Goal: Browse casually: Explore the website without a specific task or goal

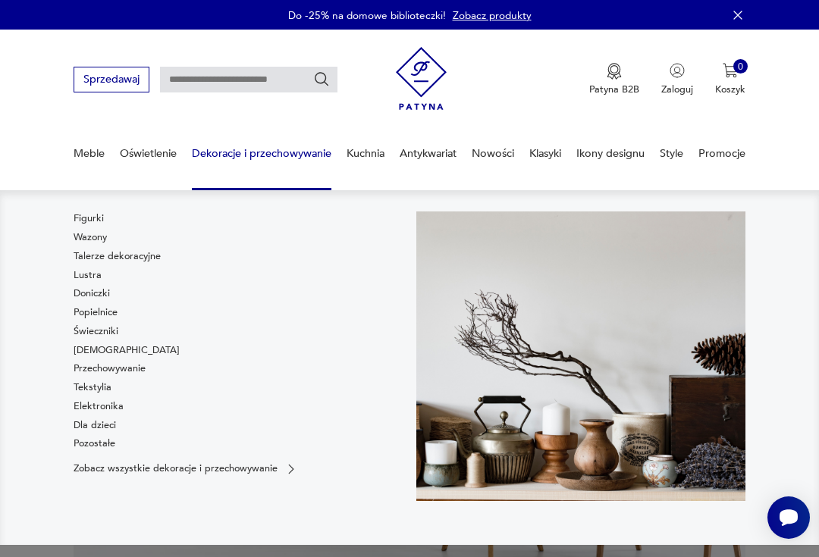
click at [121, 373] on link "Przechowywanie" at bounding box center [110, 369] width 72 height 14
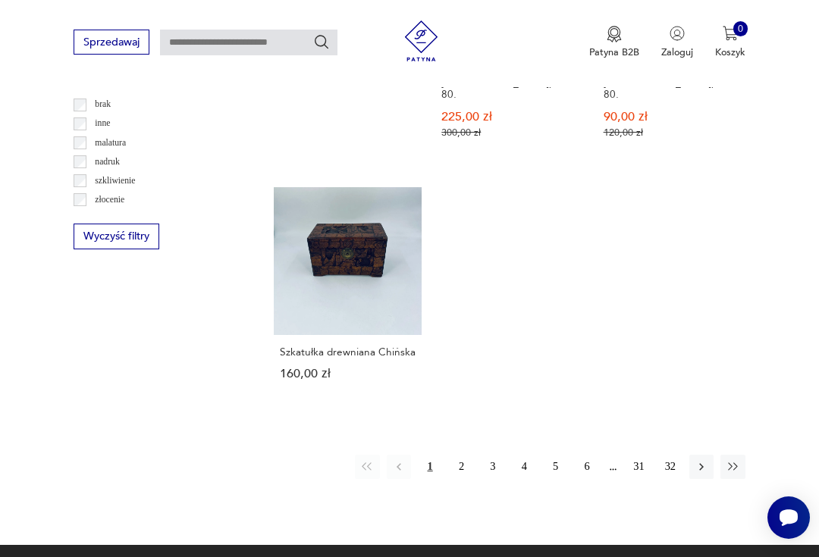
scroll to position [1925, 0]
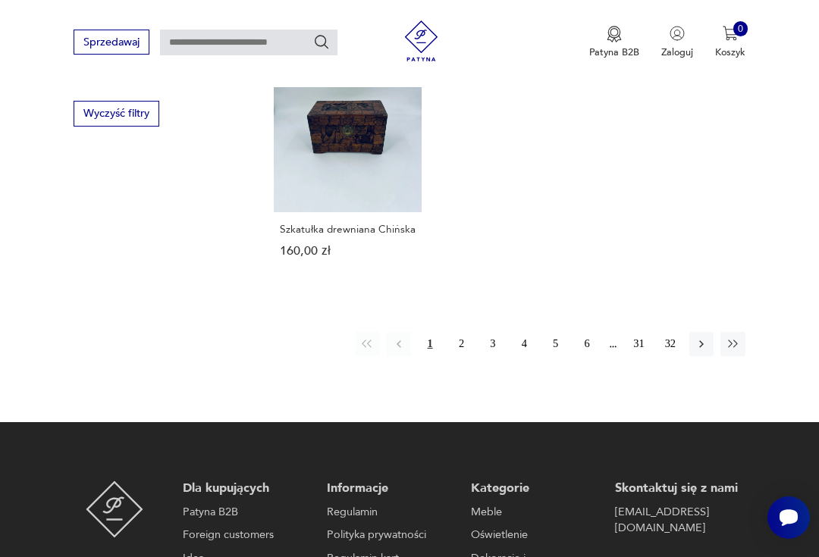
click at [458, 356] on button "2" at bounding box center [461, 344] width 24 height 24
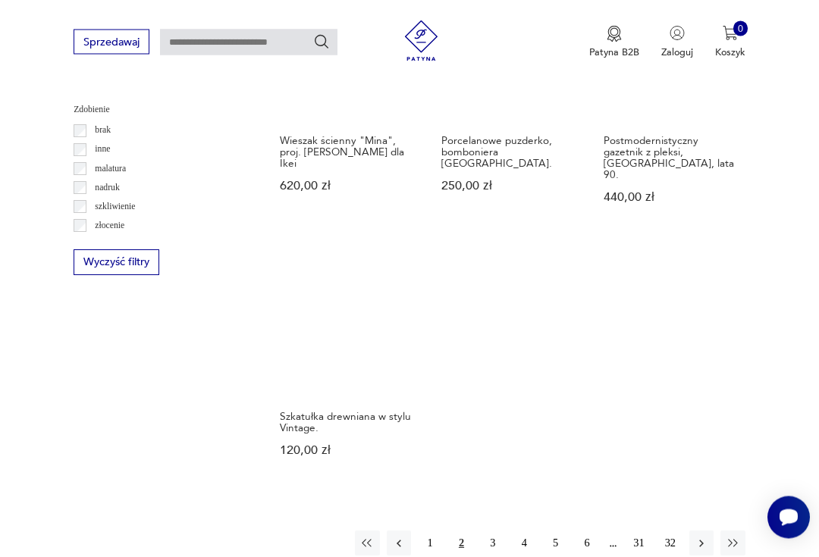
scroll to position [1791, 0]
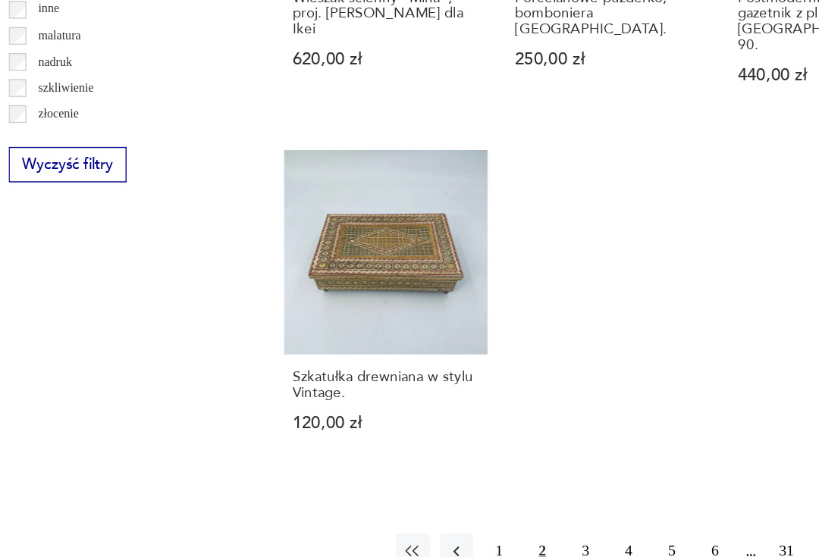
click at [274, 238] on link "Szkatułka drewniana w stylu Vintage. 120,00 zł" at bounding box center [348, 353] width 148 height 231
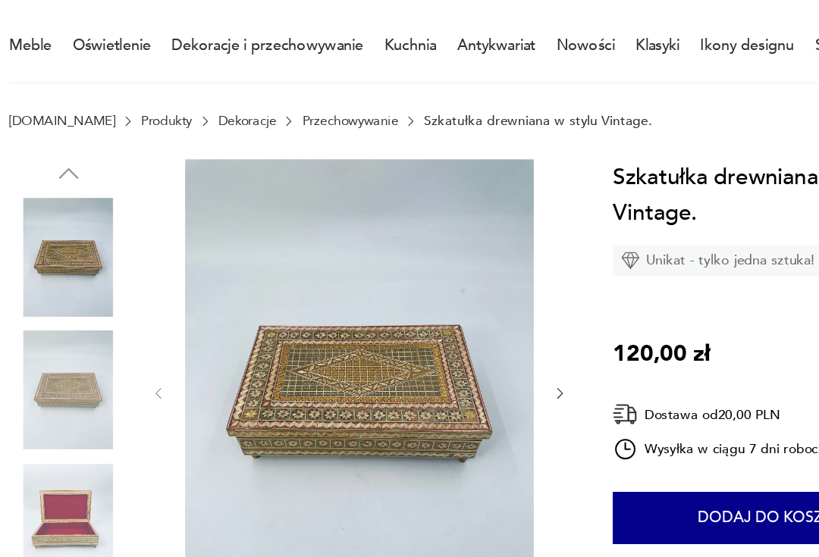
click at [74, 458] on img at bounding box center [117, 501] width 86 height 86
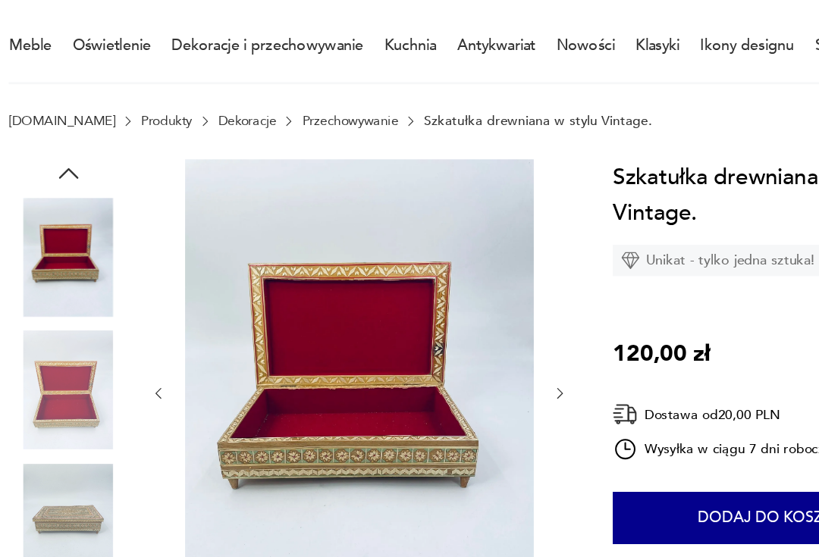
click at [74, 458] on img at bounding box center [117, 501] width 86 height 86
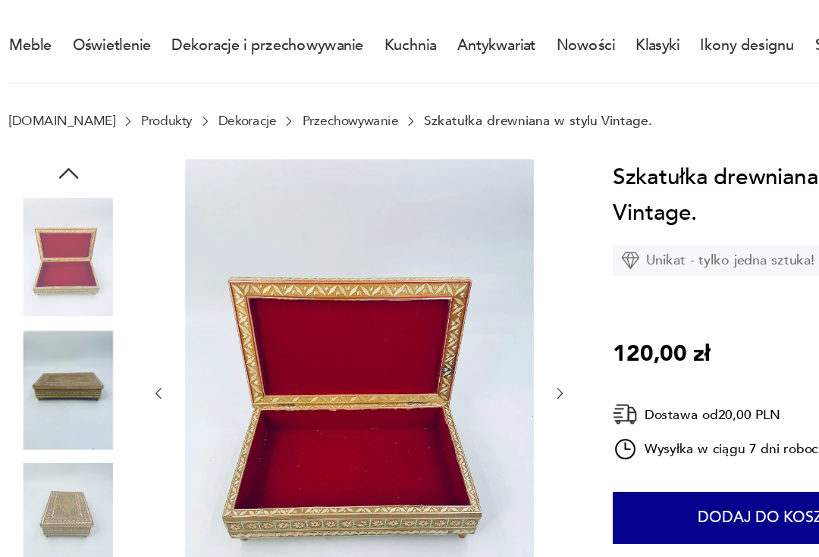
click at [74, 458] on img at bounding box center [117, 501] width 86 height 86
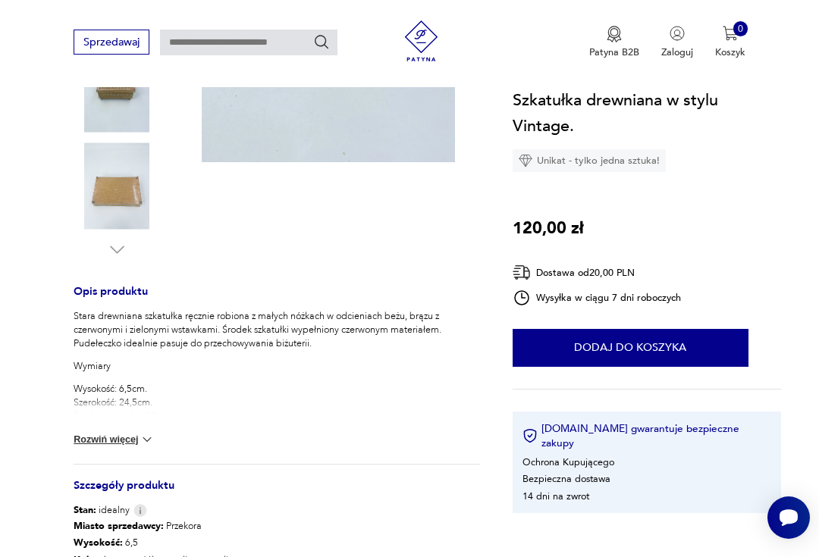
scroll to position [412, 0]
click at [116, 196] on img at bounding box center [117, 185] width 86 height 86
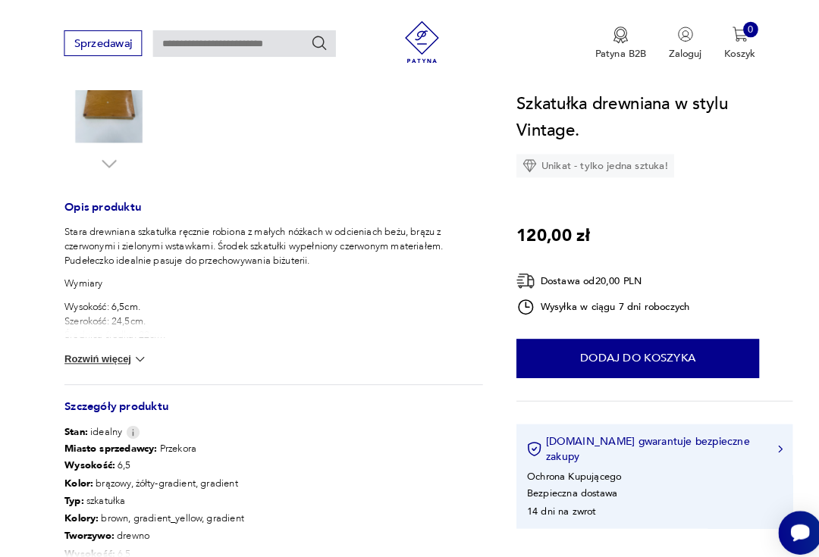
scroll to position [504, 0]
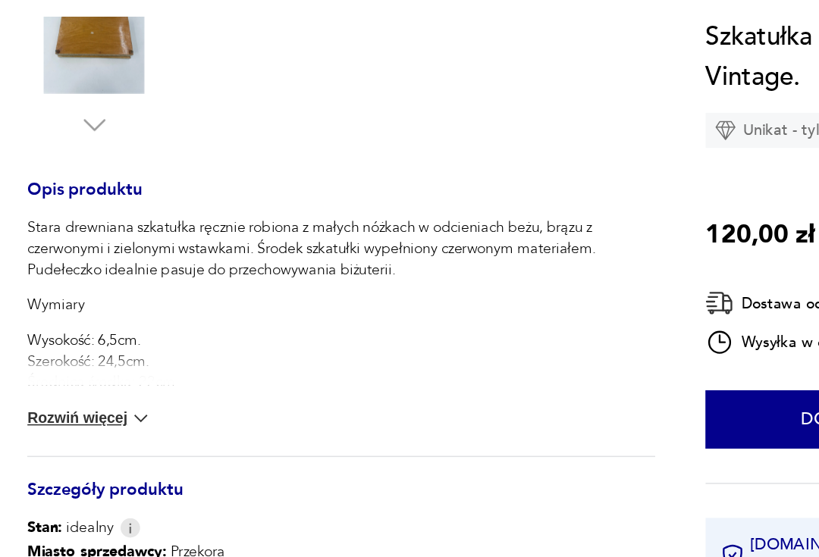
click at [139, 340] on img at bounding box center [146, 347] width 15 height 15
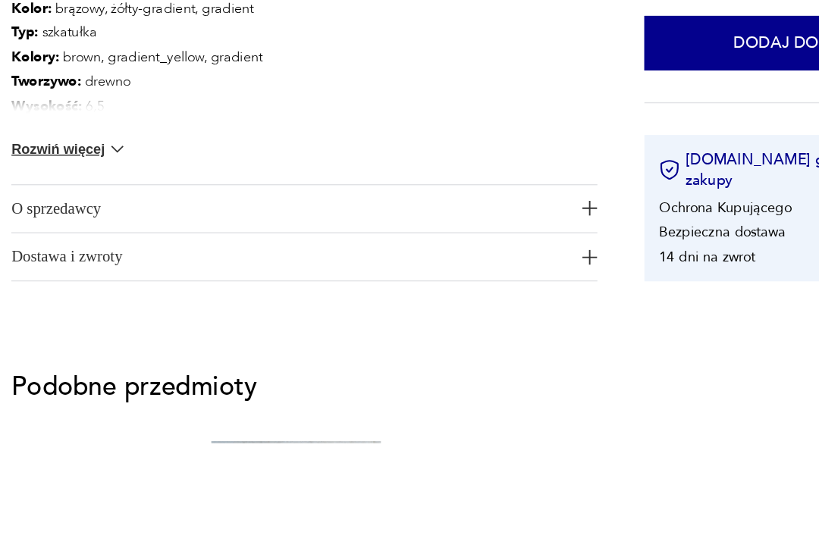
scroll to position [928, 0]
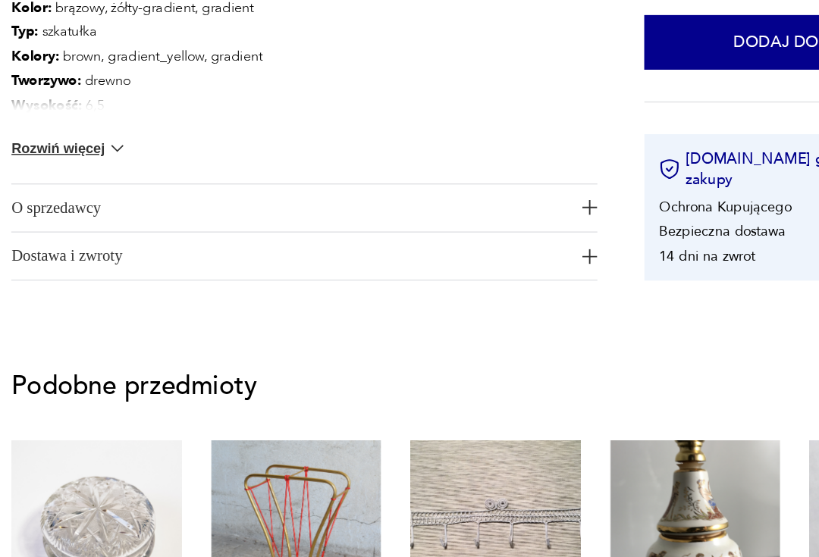
click at [74, 280] on span "O sprzedawcy" at bounding box center [267, 296] width 387 height 33
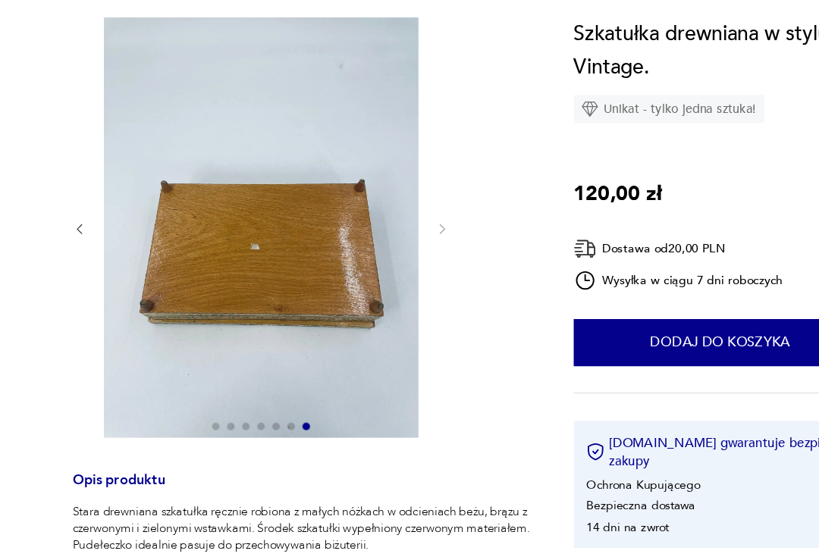
scroll to position [108, 0]
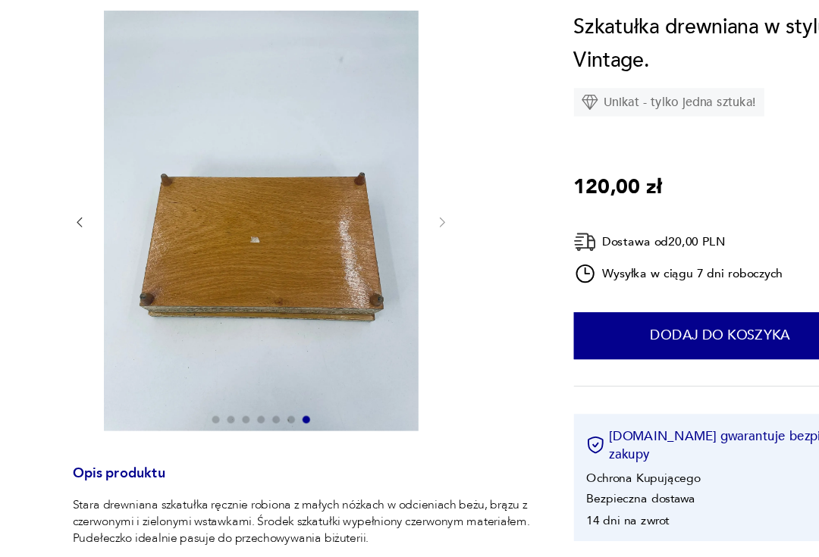
click at [168, 421] on div at bounding box center [225, 425] width 253 height 9
click at [171, 421] on div at bounding box center [225, 425] width 253 height 9
click at [74, 260] on button "button" at bounding box center [79, 267] width 11 height 14
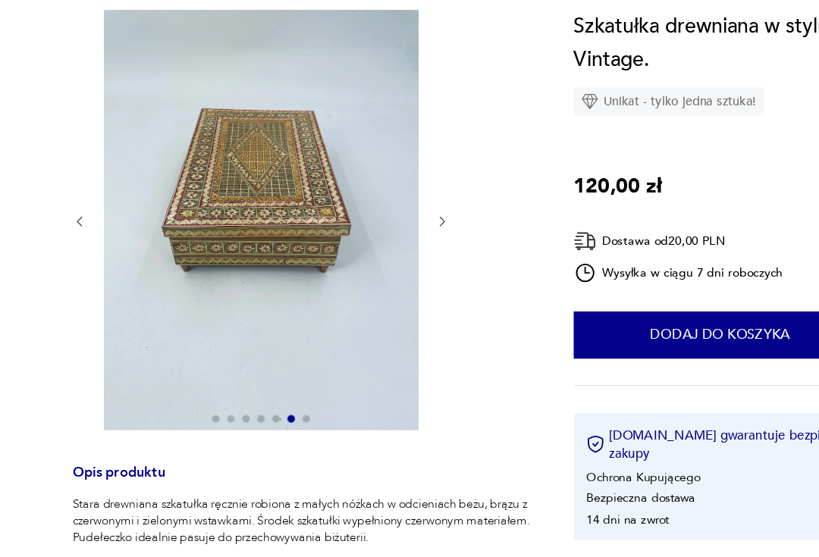
click at [74, 196] on div at bounding box center [225, 265] width 303 height 340
click at [77, 262] on icon "button" at bounding box center [79, 266] width 5 height 8
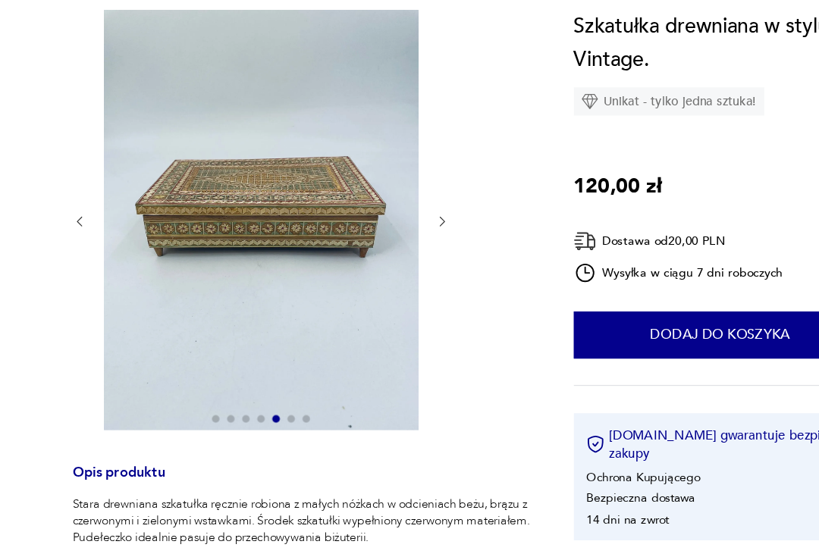
click at [74, 260] on icon "button" at bounding box center [79, 265] width 11 height 11
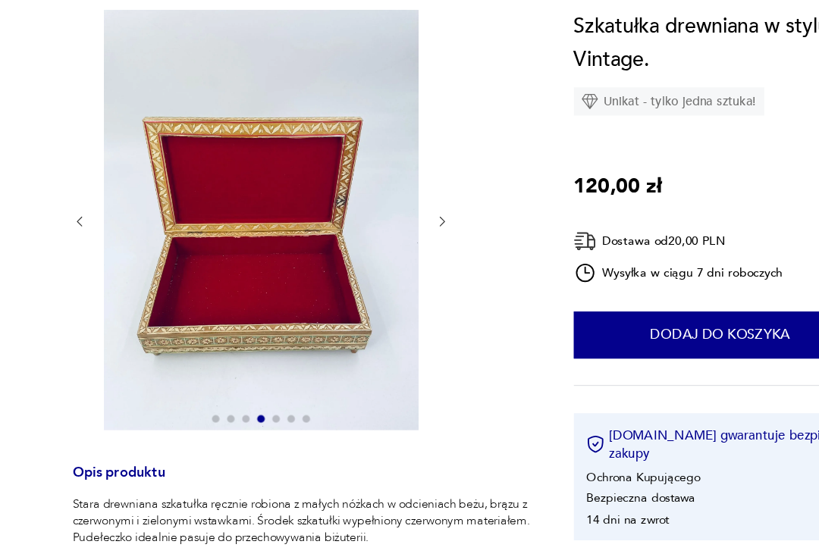
click at [74, 259] on button "button" at bounding box center [79, 266] width 11 height 14
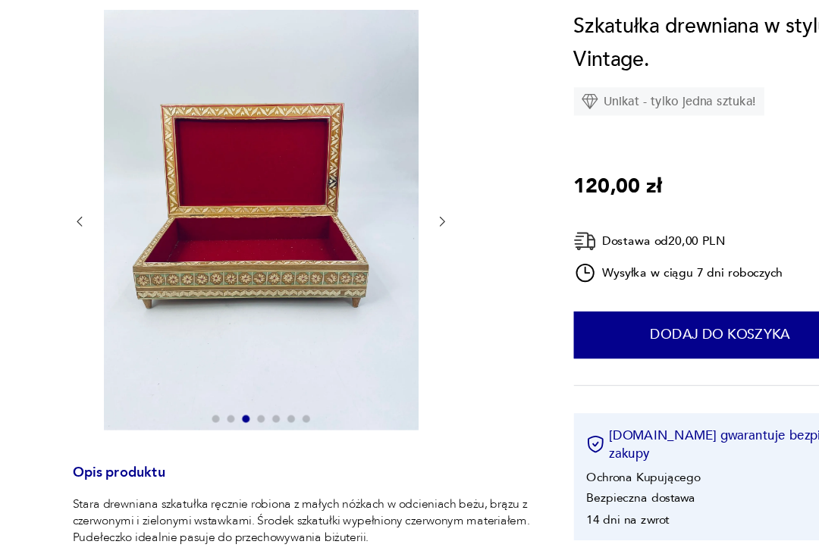
click at [74, 260] on icon "button" at bounding box center [79, 265] width 11 height 11
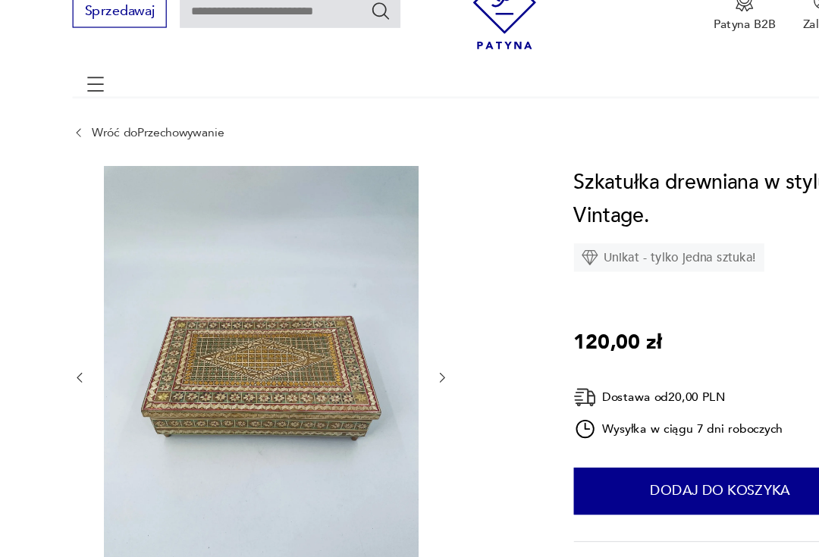
scroll to position [0, 0]
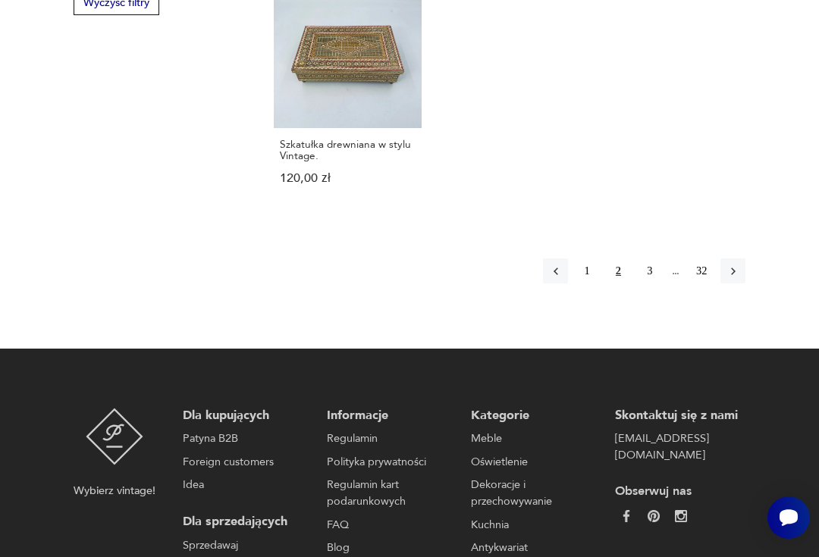
scroll to position [2161, 0]
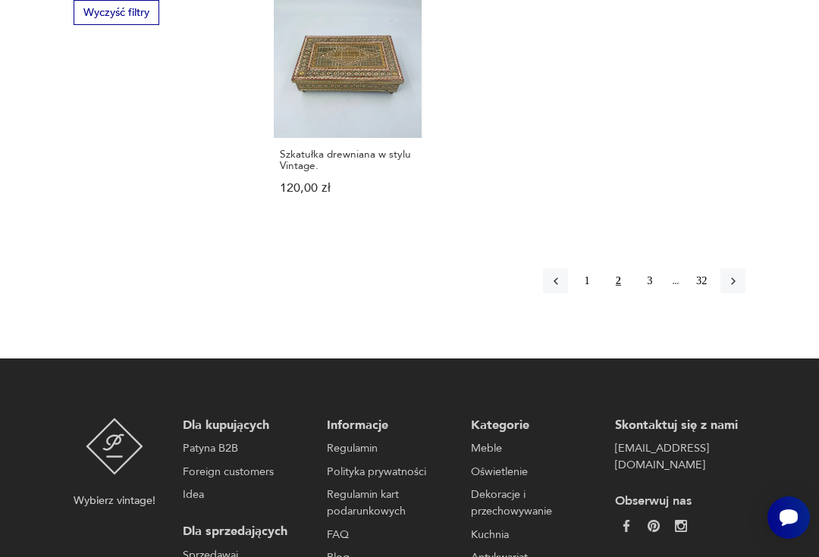
click at [650, 284] on button "3" at bounding box center [649, 280] width 24 height 24
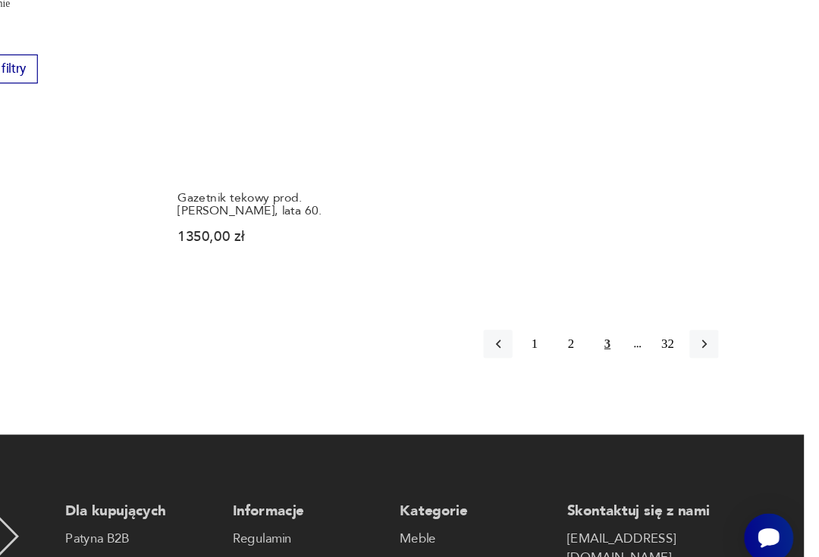
scroll to position [2062, 0]
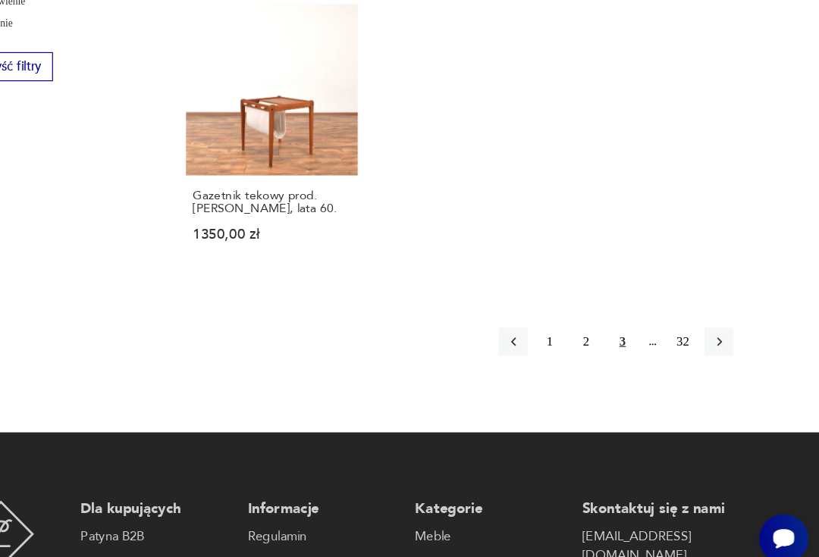
click at [726, 346] on icon "button" at bounding box center [733, 348] width 14 height 14
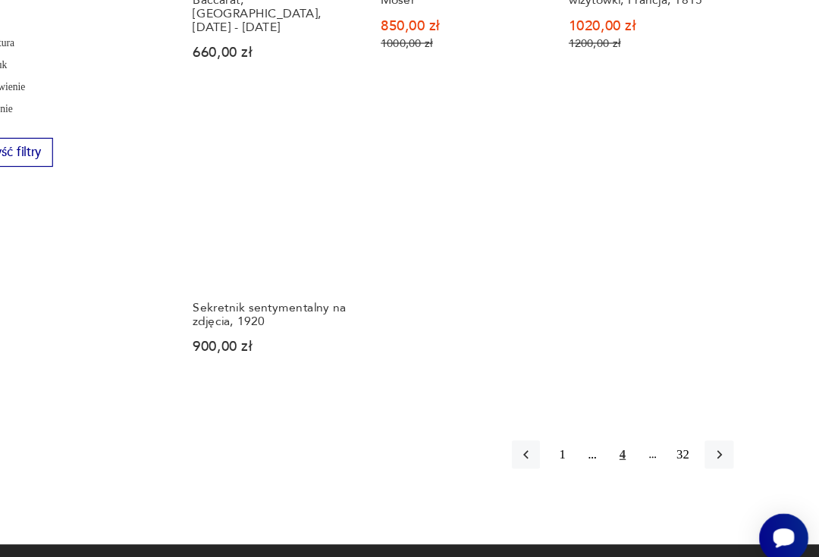
scroll to position [1990, 0]
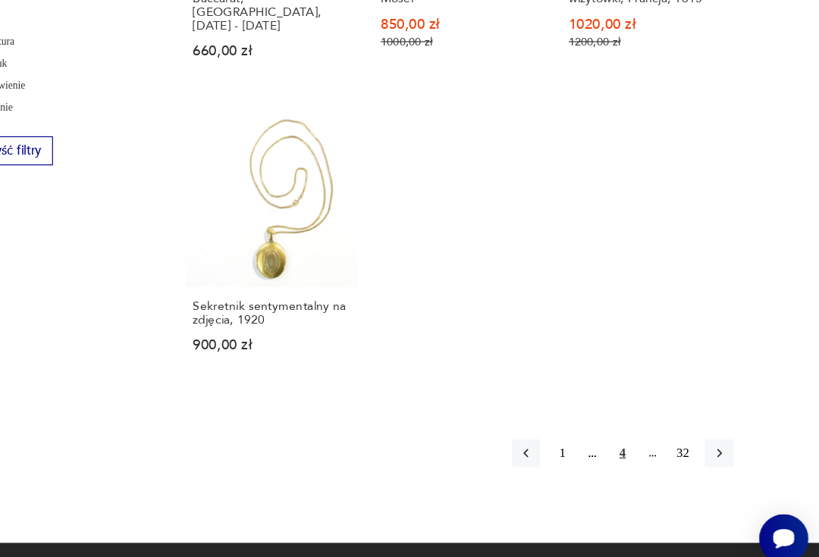
click at [726, 437] on icon "button" at bounding box center [733, 444] width 14 height 14
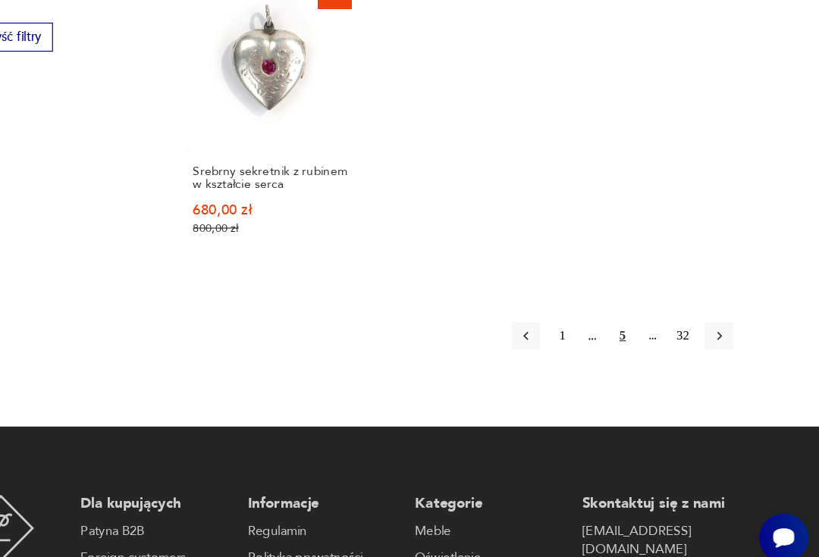
scroll to position [2089, 0]
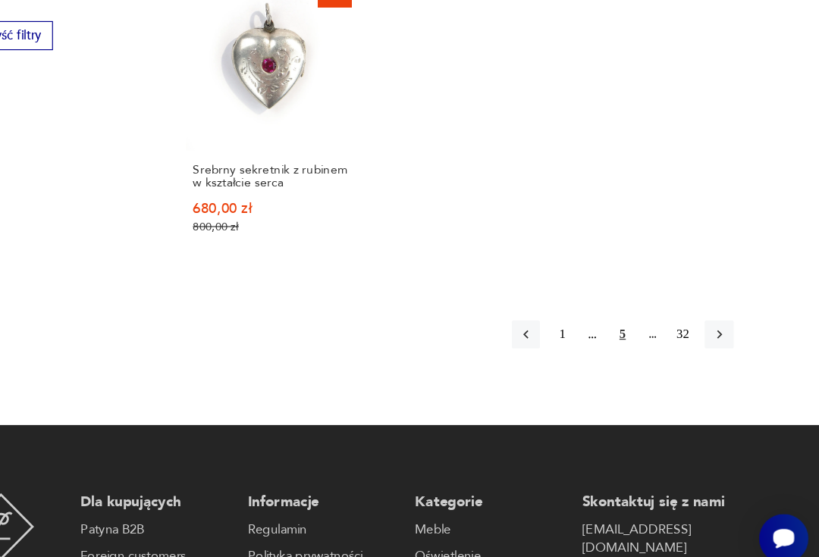
click at [731, 338] on icon "button" at bounding box center [733, 342] width 5 height 8
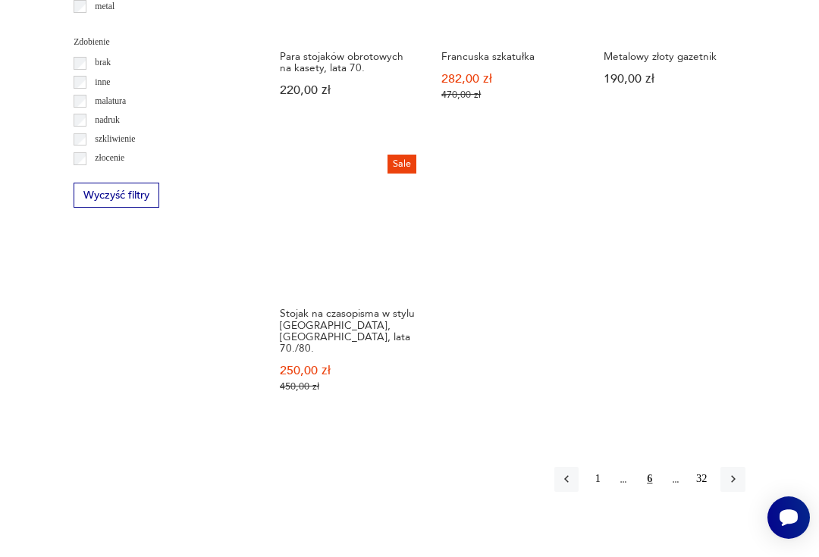
scroll to position [1983, 0]
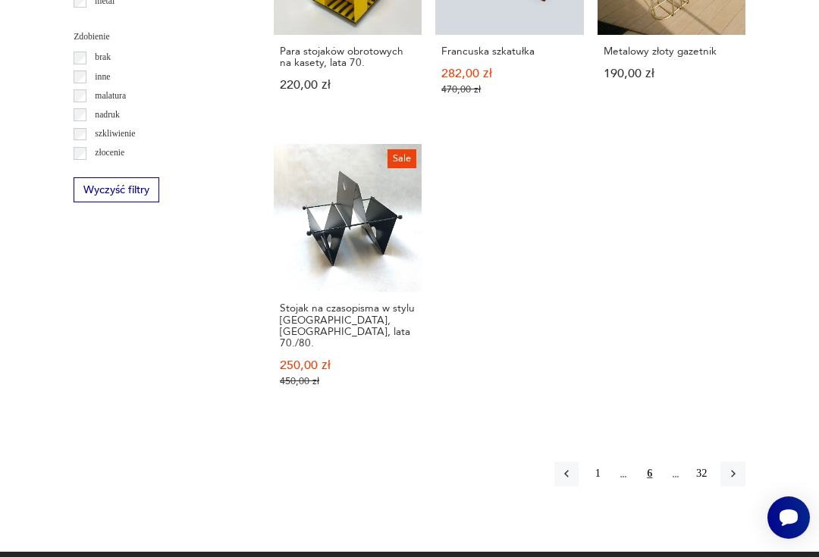
click at [741, 462] on button "button" at bounding box center [732, 474] width 24 height 24
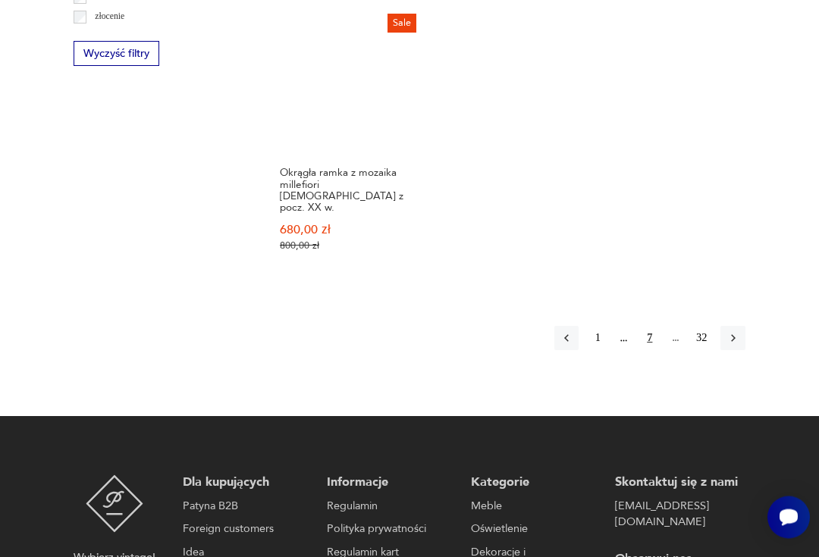
scroll to position [2120, 0]
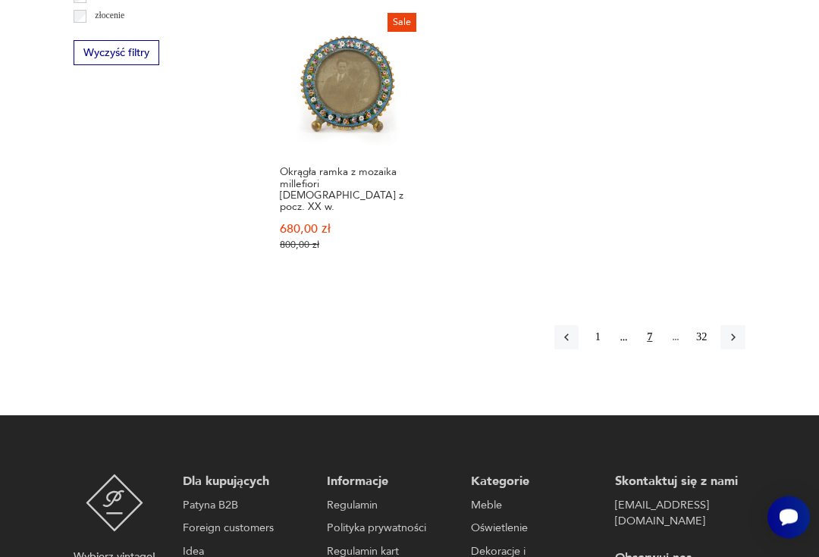
click at [737, 345] on icon "button" at bounding box center [733, 338] width 14 height 14
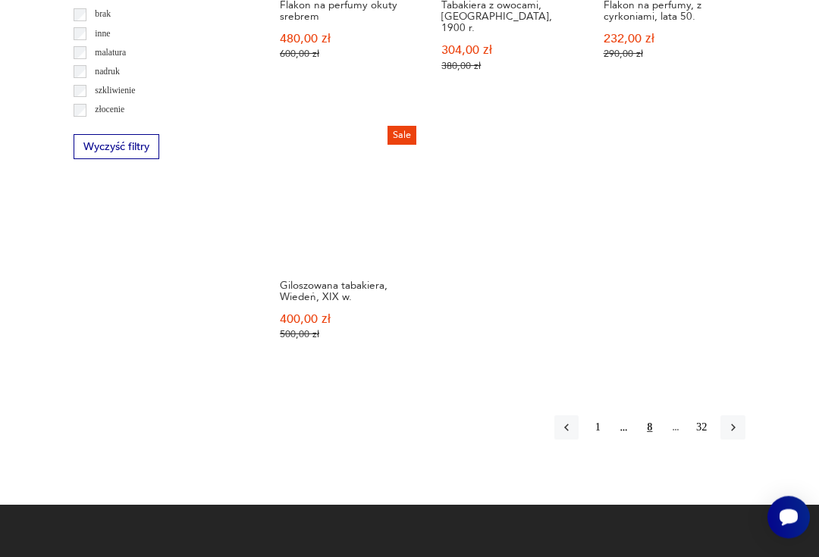
scroll to position [2037, 0]
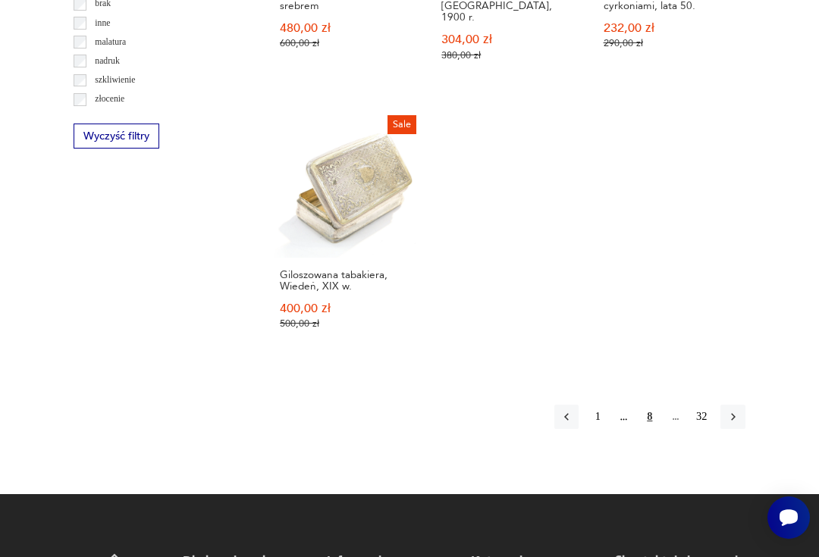
click at [740, 429] on button "button" at bounding box center [732, 417] width 24 height 24
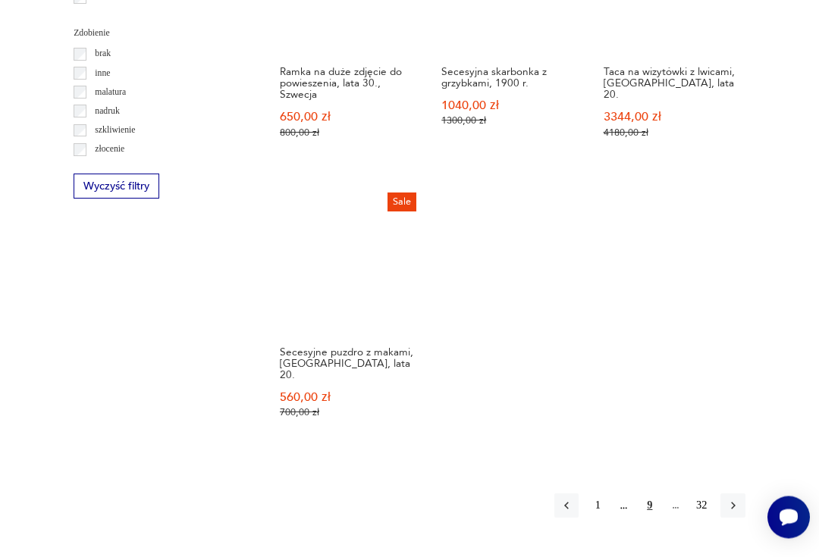
scroll to position [2004, 0]
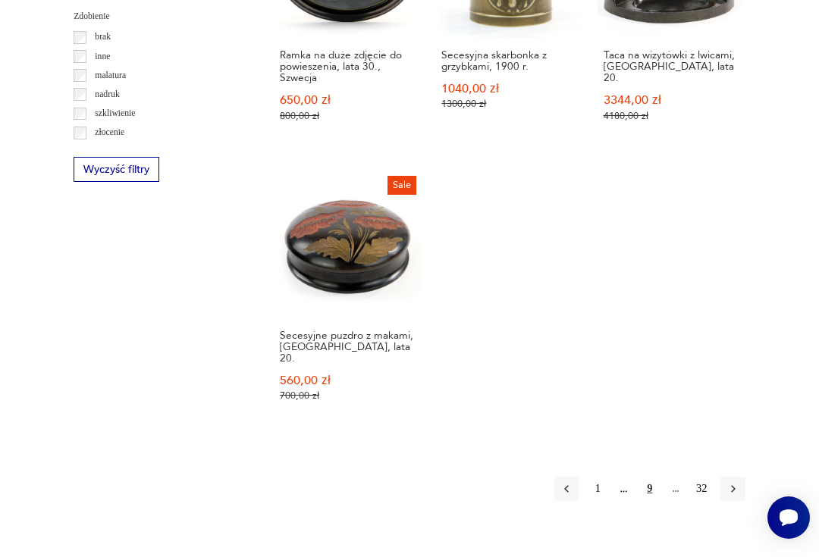
click at [738, 493] on icon "button" at bounding box center [733, 489] width 14 height 14
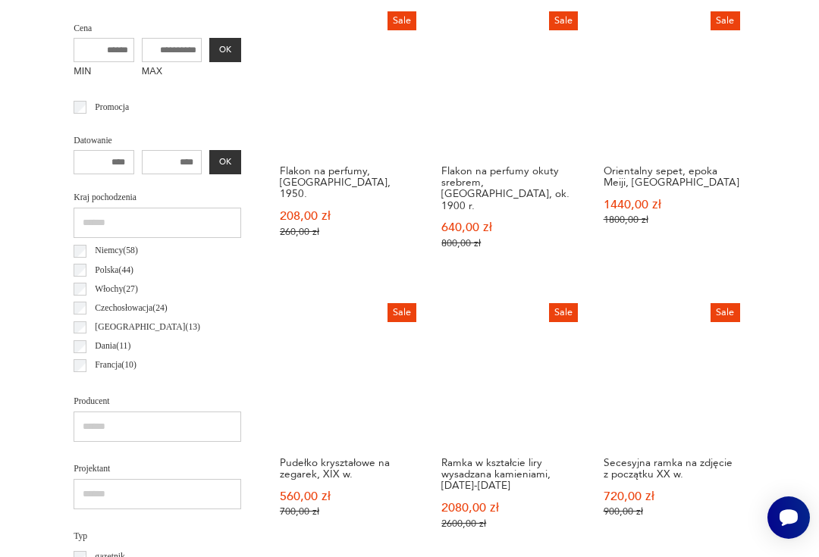
scroll to position [484, 0]
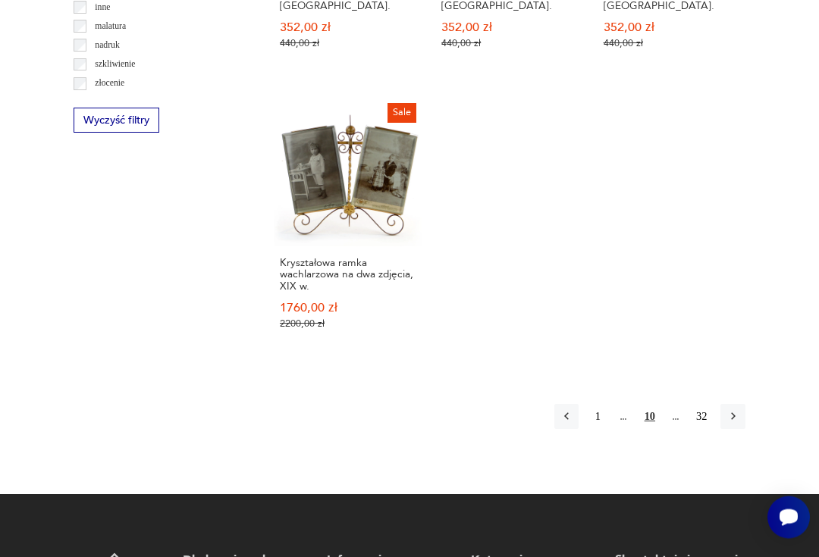
click at [732, 424] on icon "button" at bounding box center [733, 417] width 14 height 14
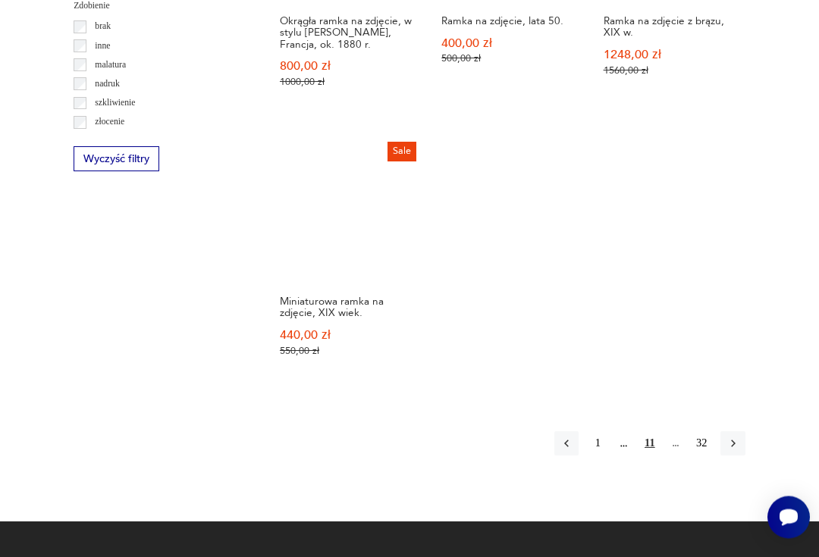
scroll to position [2015, 0]
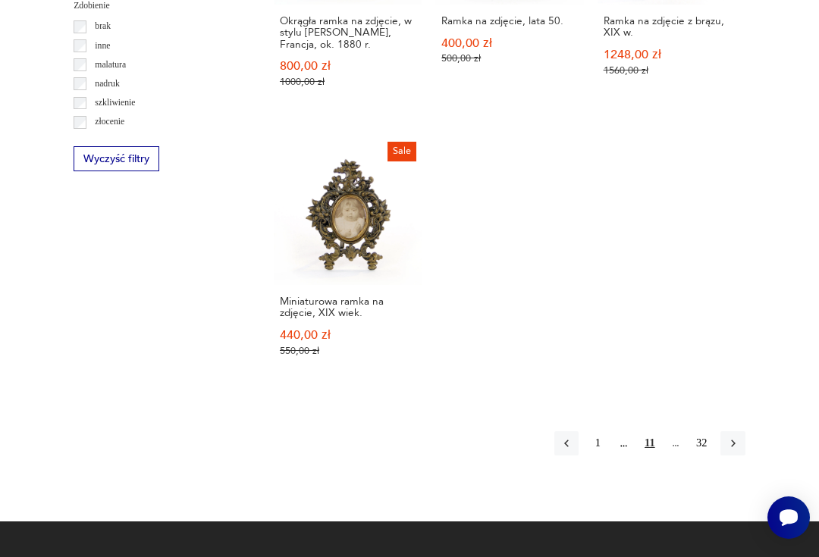
click at [734, 450] on icon "button" at bounding box center [733, 444] width 14 height 14
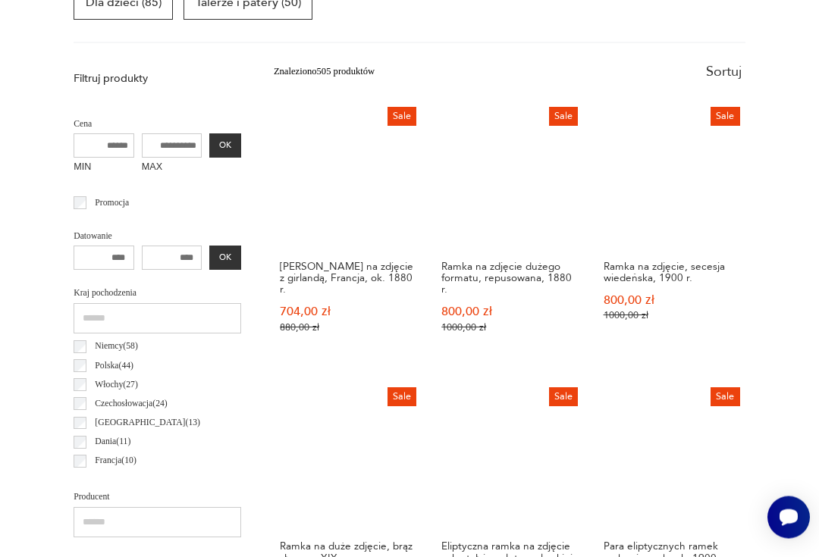
scroll to position [484, 0]
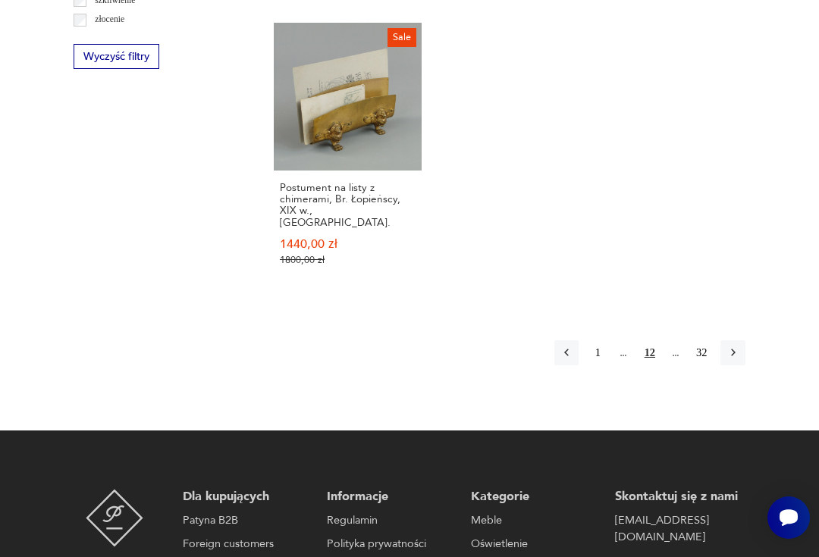
click at [731, 365] on button "button" at bounding box center [732, 352] width 24 height 24
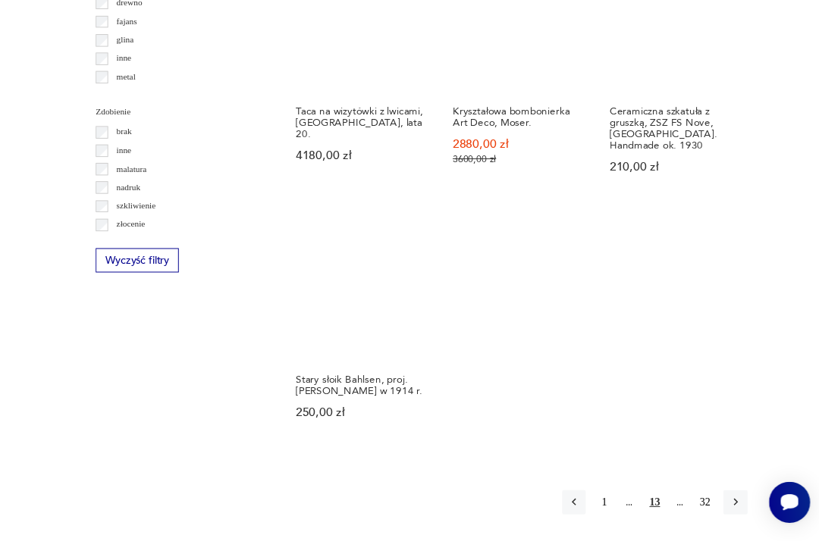
scroll to position [1960, 0]
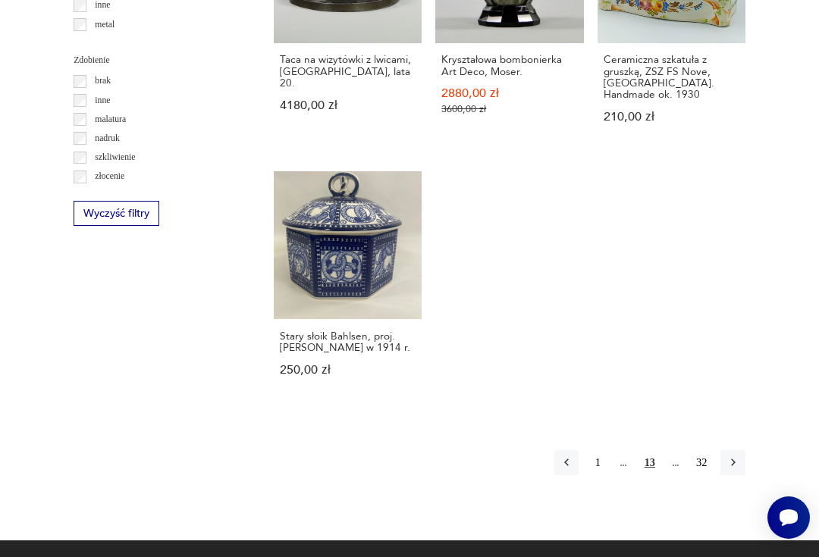
click at [739, 469] on icon "button" at bounding box center [733, 463] width 14 height 14
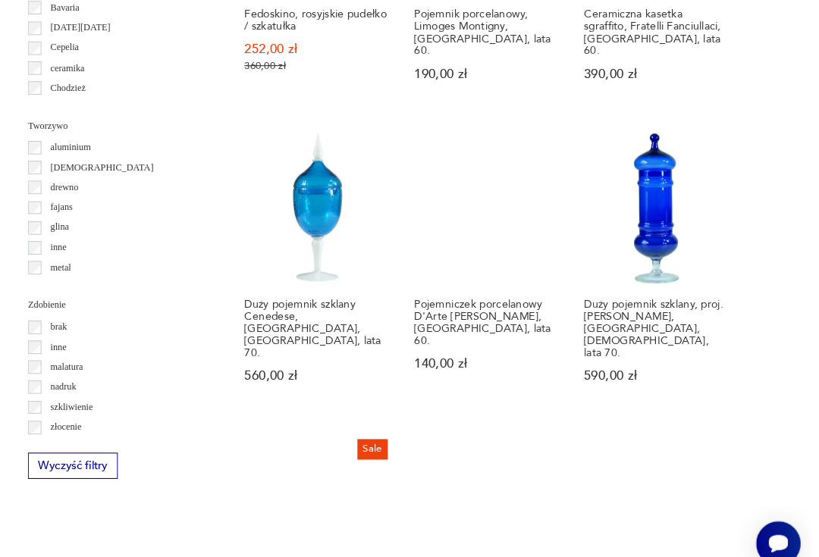
scroll to position [1715, 3]
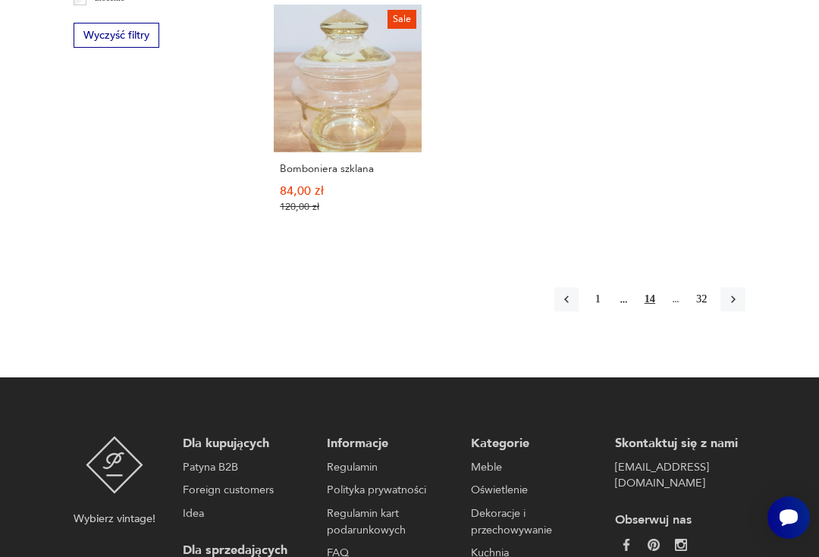
click at [735, 302] on button "button" at bounding box center [732, 299] width 24 height 24
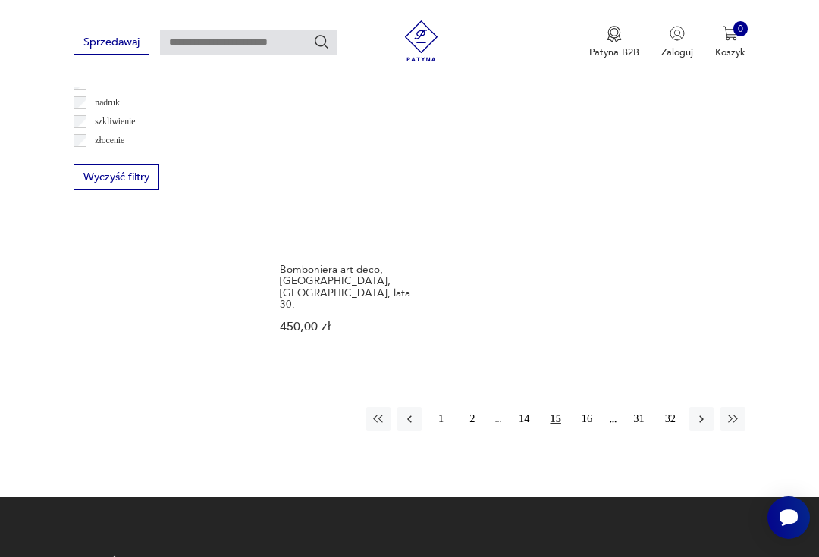
scroll to position [1866, 0]
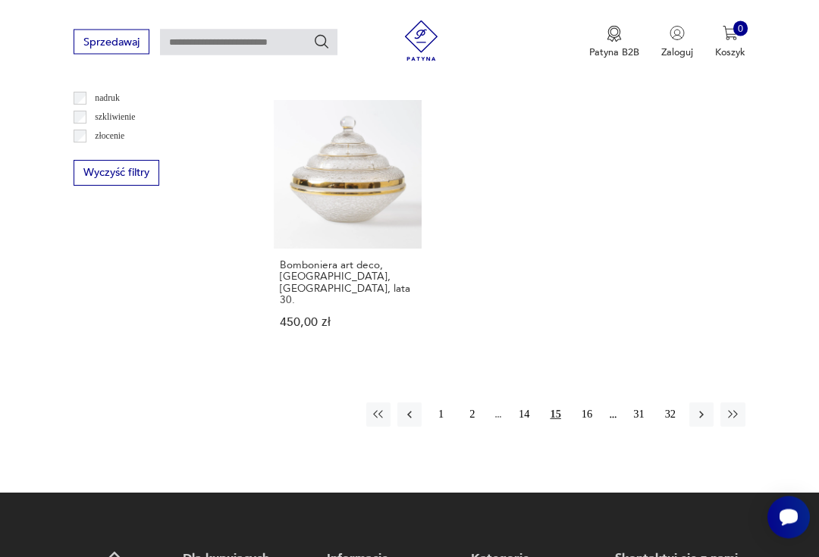
click at [702, 409] on icon "button" at bounding box center [701, 416] width 14 height 14
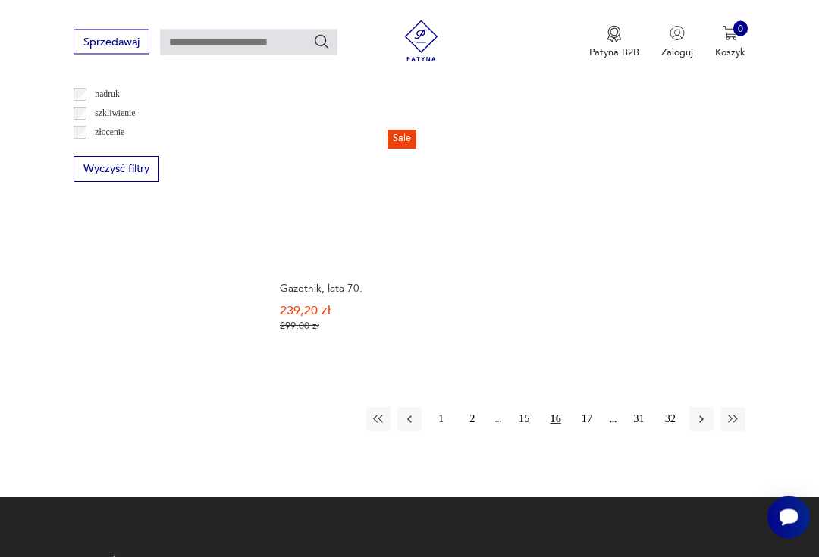
scroll to position [1871, 0]
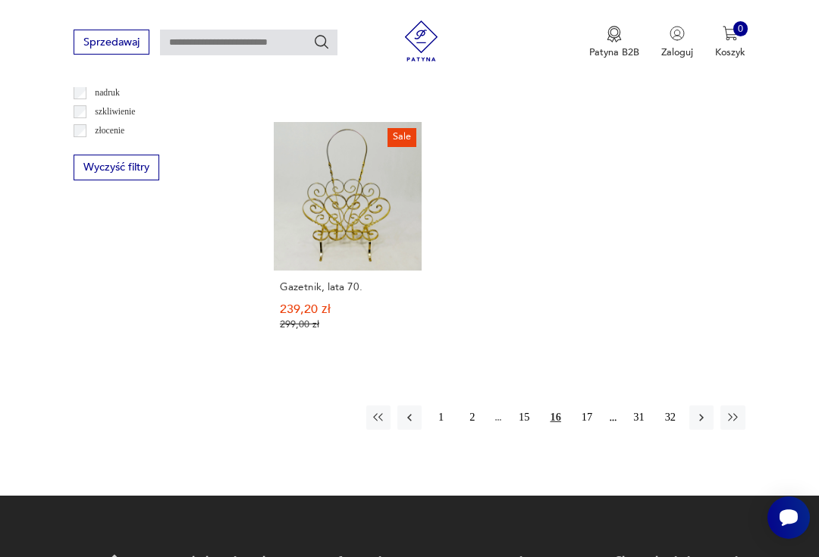
click at [587, 430] on button "17" at bounding box center [587, 417] width 24 height 24
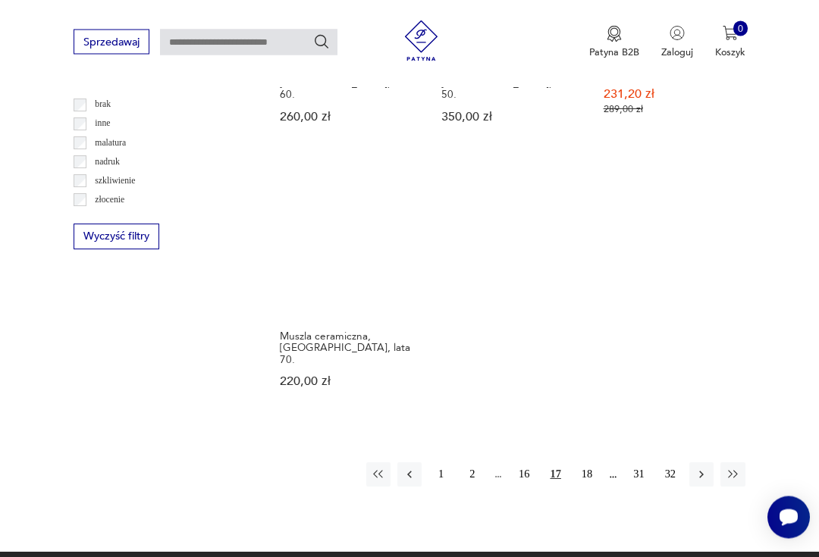
scroll to position [1842, 0]
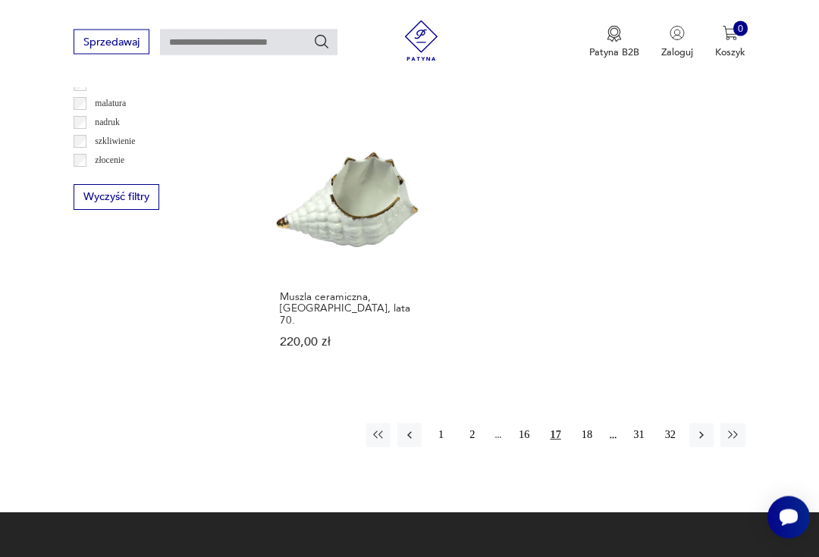
click at [592, 427] on button "18" at bounding box center [587, 436] width 24 height 24
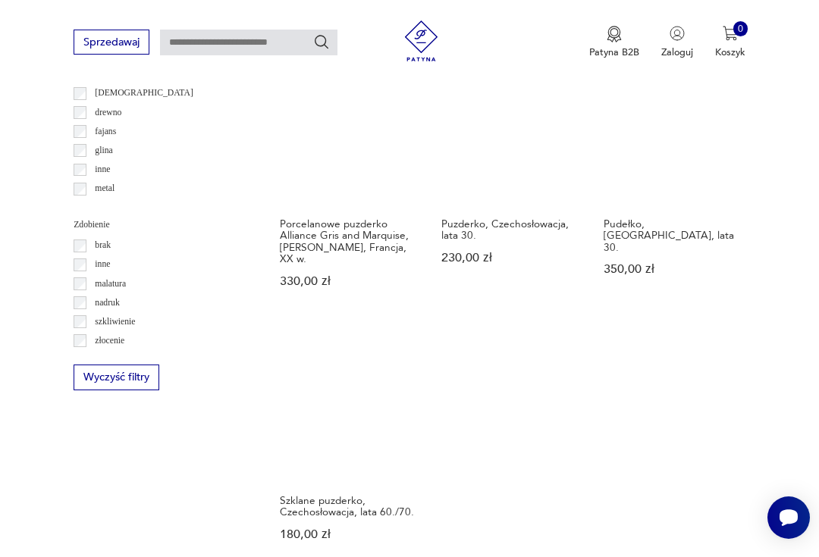
scroll to position [1670, 0]
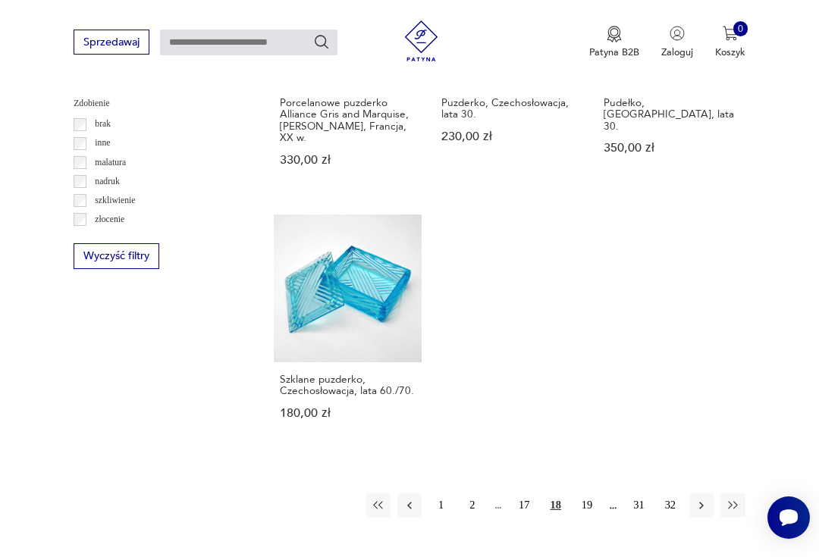
click at [587, 493] on button "19" at bounding box center [587, 505] width 24 height 24
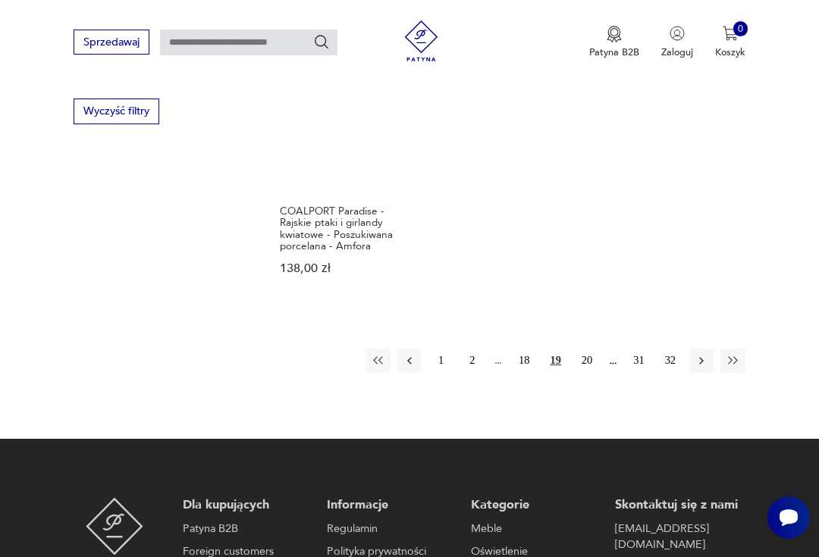
scroll to position [1930, 0]
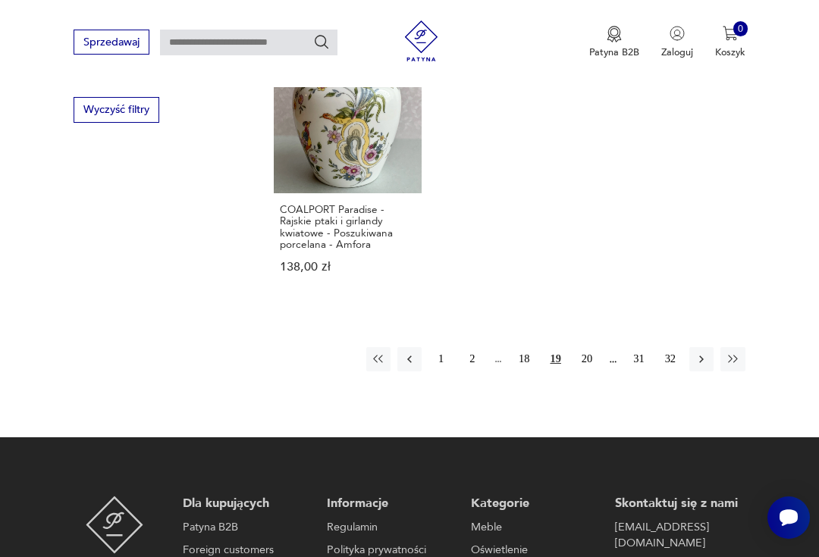
click at [585, 347] on button "20" at bounding box center [587, 359] width 24 height 24
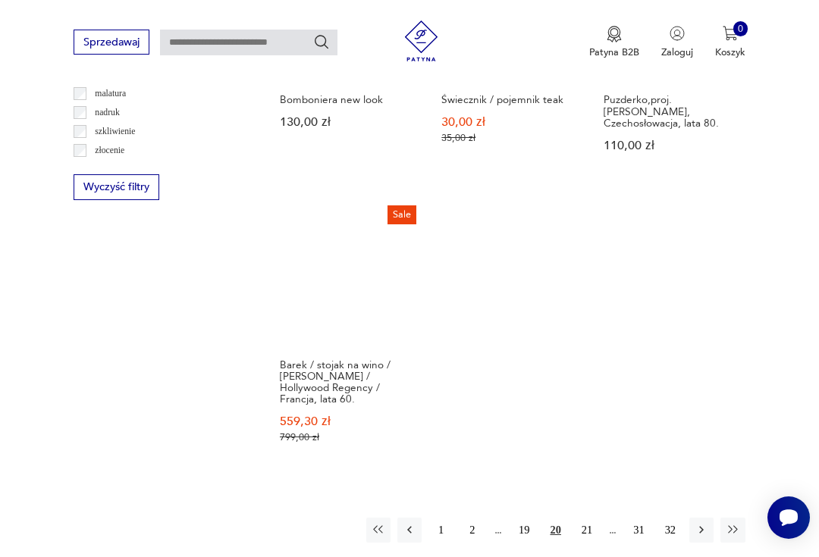
scroll to position [1858, 0]
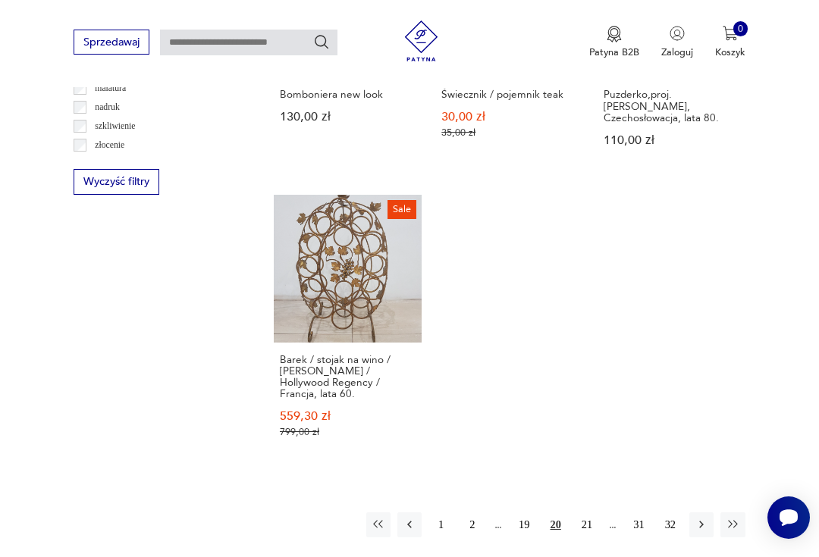
click at [587, 512] on button "21" at bounding box center [587, 524] width 24 height 24
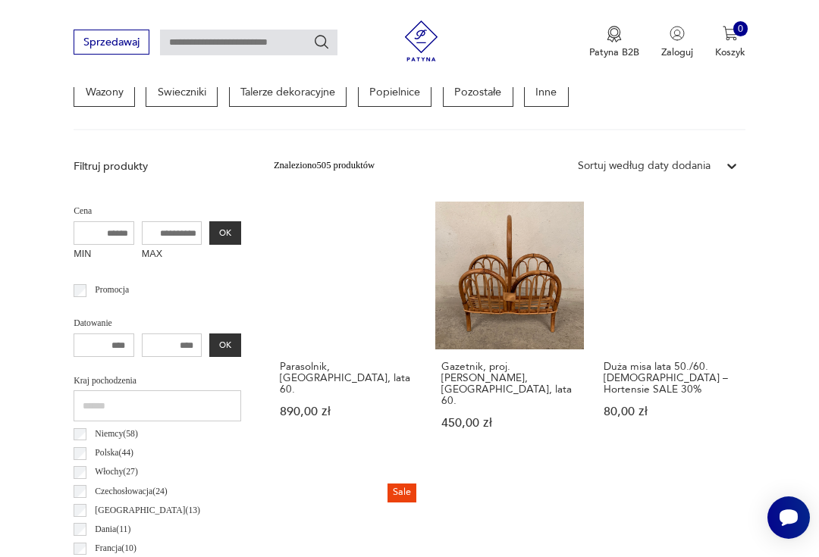
scroll to position [437, 0]
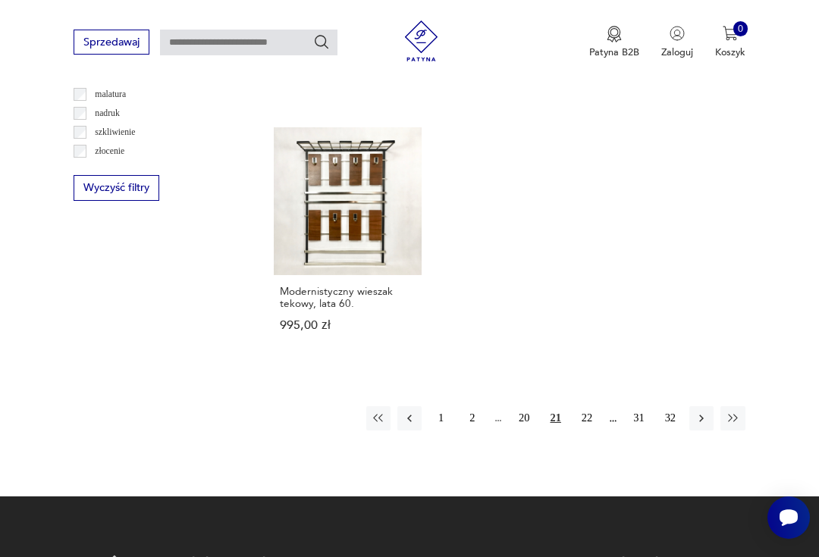
click at [590, 430] on button "22" at bounding box center [587, 418] width 24 height 24
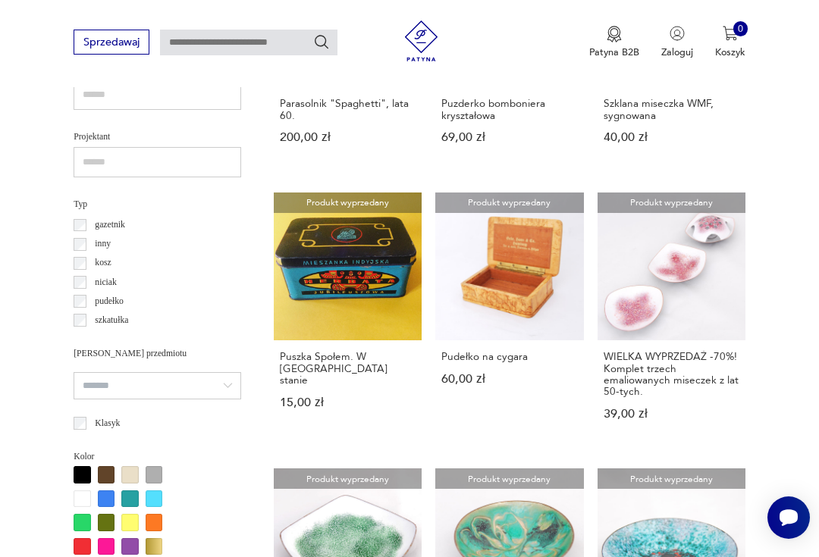
scroll to position [958, 0]
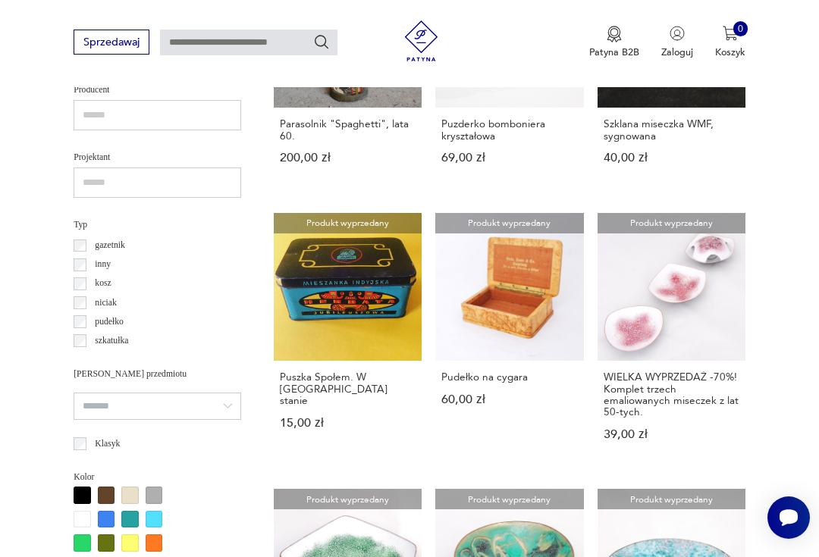
click at [331, 342] on link "Produkt wyprzedany Puszka Społem. W [GEOGRAPHIC_DATA] stanie 15,00 zł" at bounding box center [348, 340] width 148 height 255
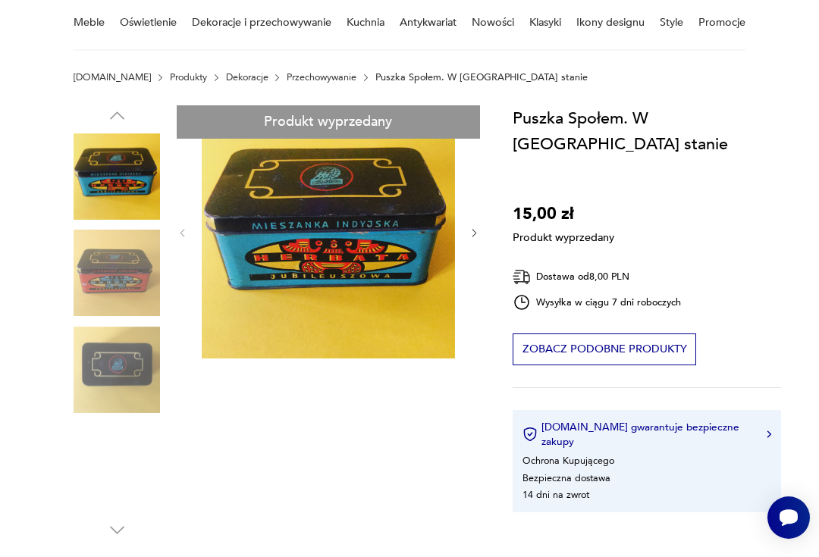
click at [620, 333] on button "Zobacz podobne produkty" at bounding box center [603, 349] width 183 height 32
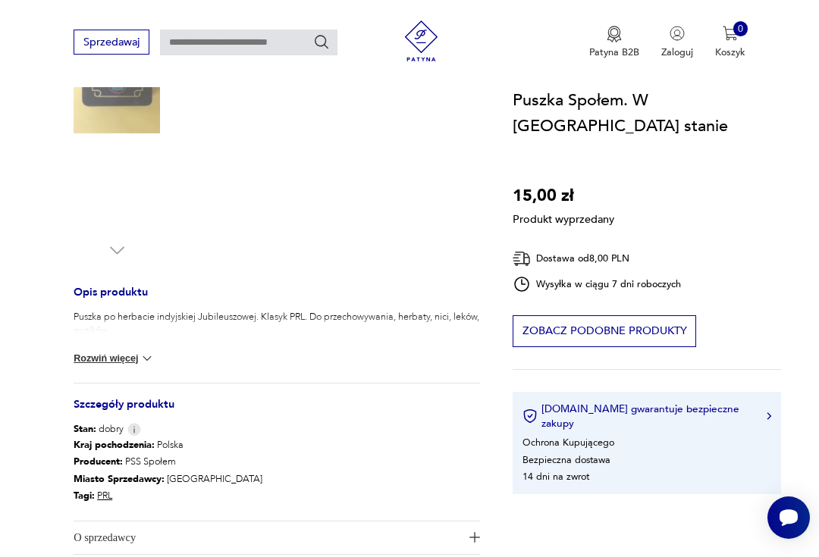
scroll to position [158, 0]
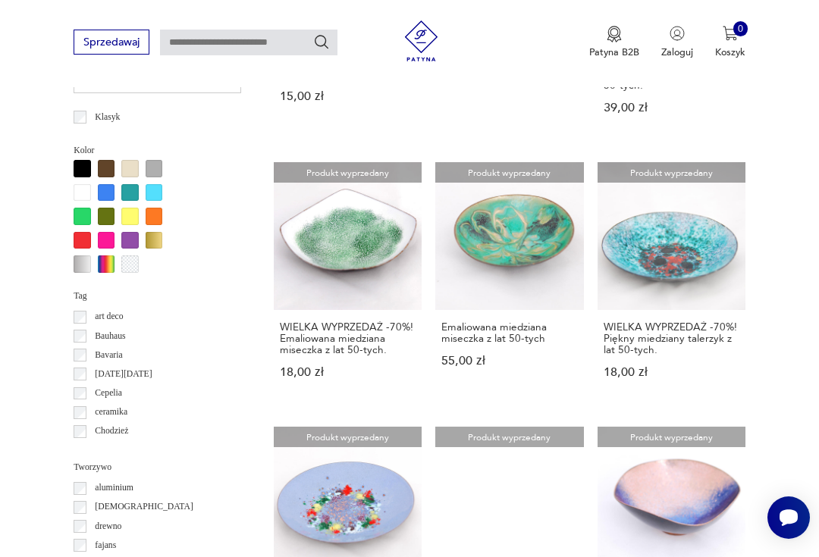
scroll to position [1259, 0]
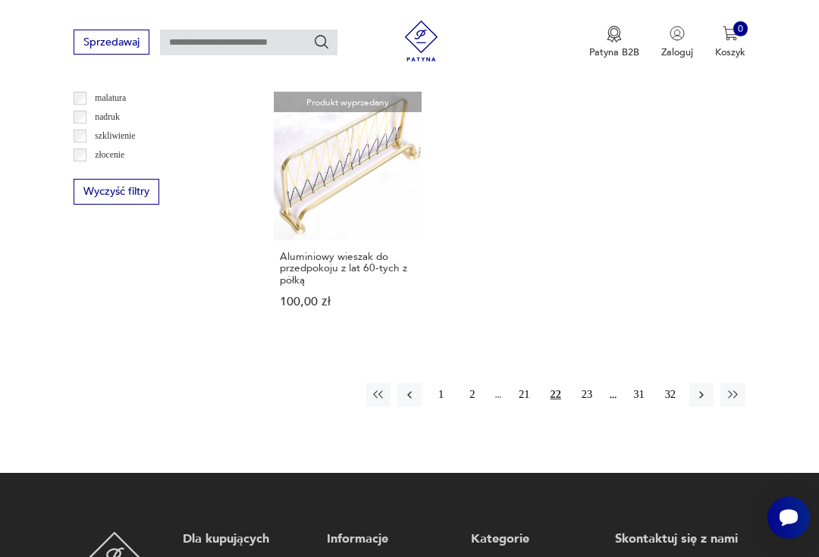
click at [587, 407] on button "23" at bounding box center [587, 395] width 24 height 24
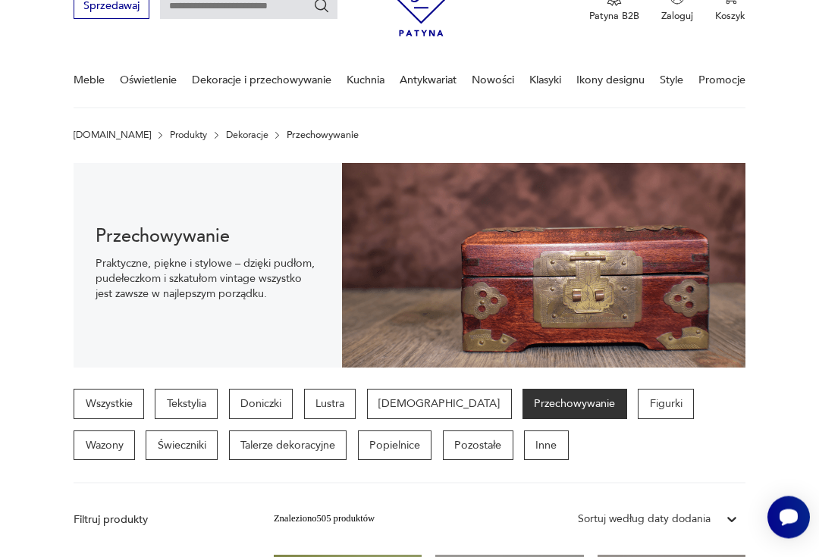
click at [194, 401] on p "Tekstylia" at bounding box center [186, 405] width 63 height 30
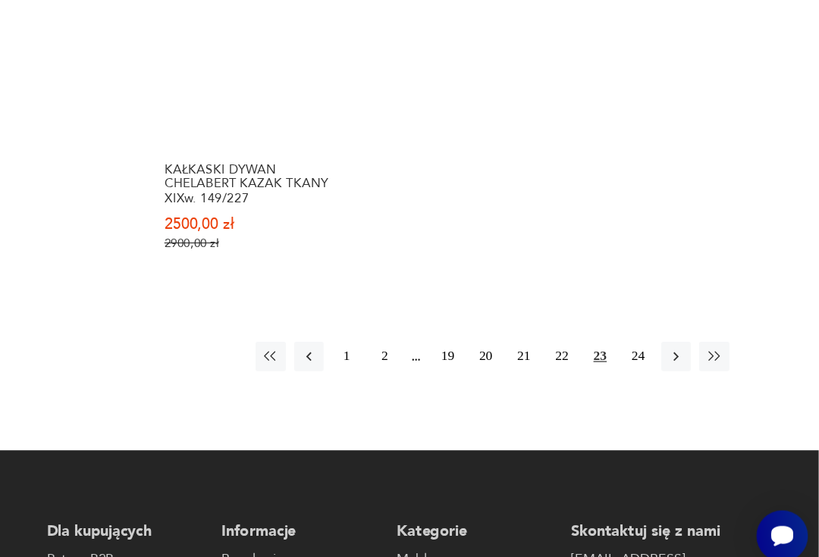
scroll to position [1936, 0]
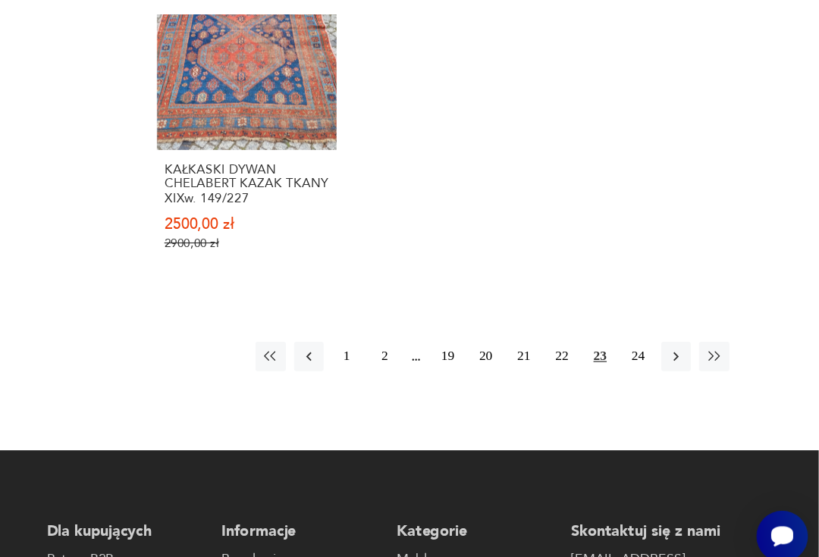
click at [694, 362] on icon "button" at bounding box center [701, 369] width 14 height 14
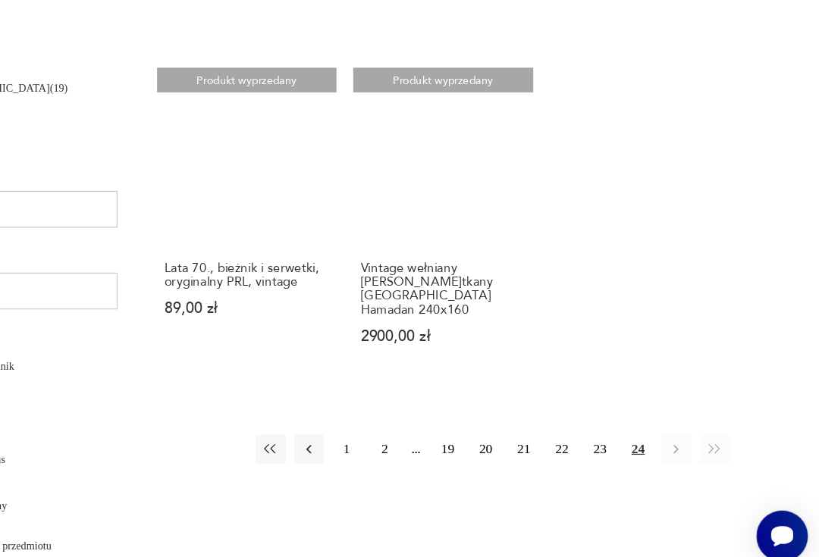
scroll to position [805, 0]
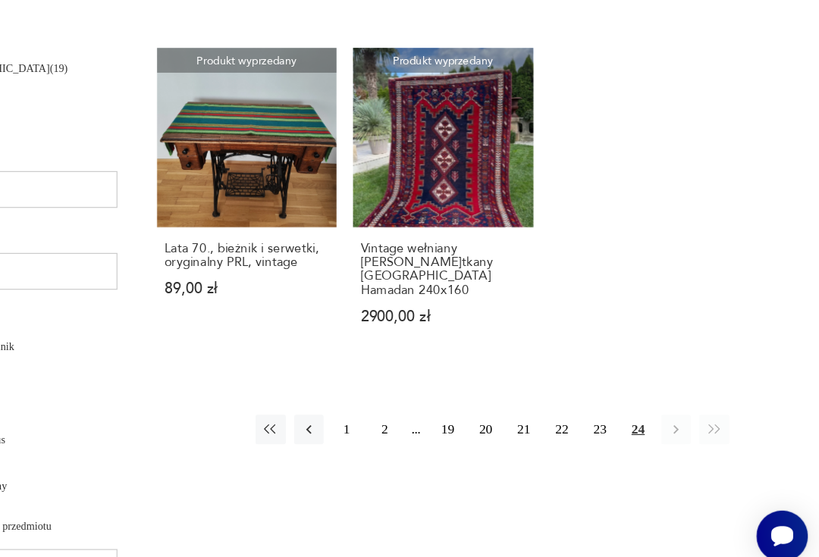
click at [418, 418] on button "1" at bounding box center [430, 430] width 24 height 24
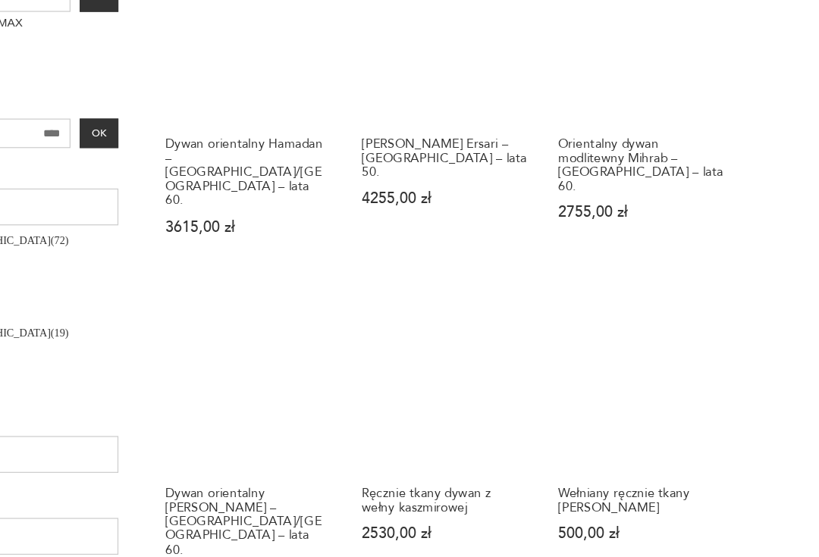
scroll to position [795, 0]
